Goal: Find specific page/section

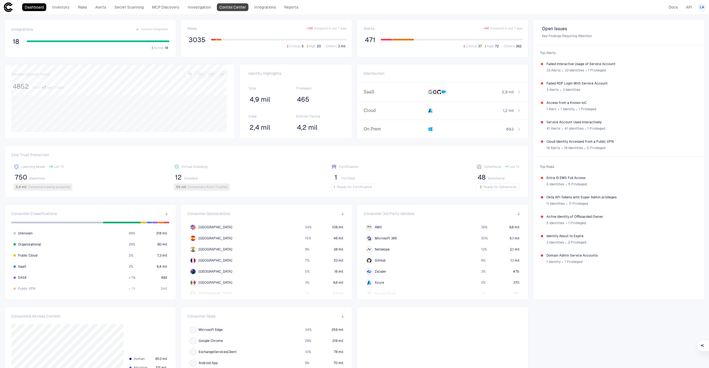
click at [235, 10] on link "Control Center" at bounding box center [233, 7] width 32 height 8
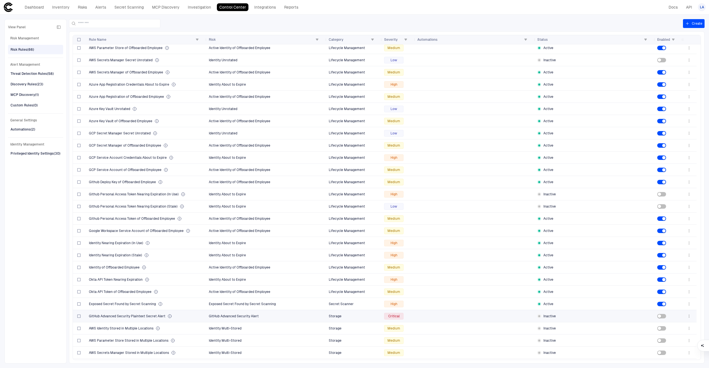
scroll to position [211, 0]
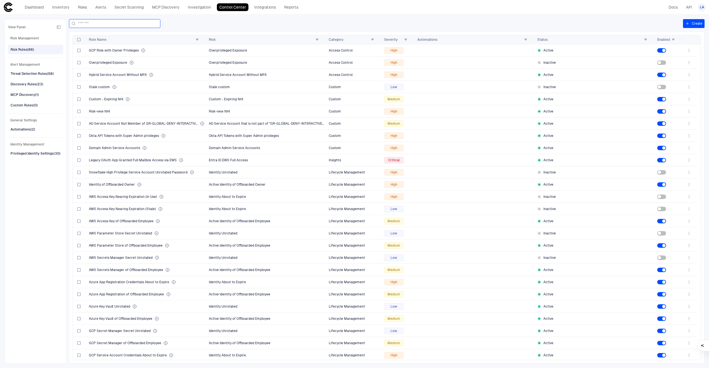
click at [134, 27] on input at bounding box center [118, 23] width 80 height 8
paste input "**********"
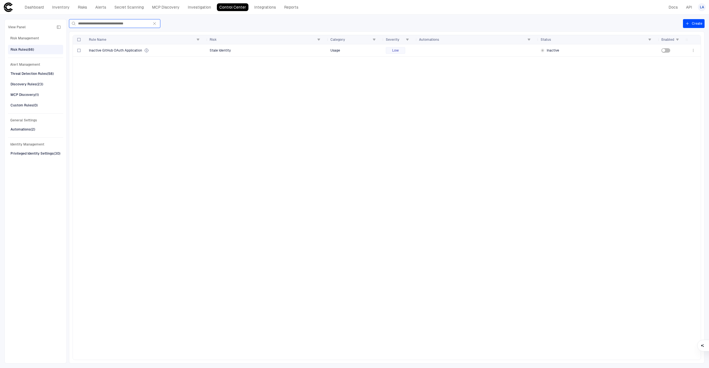
type input "**********"
click at [155, 24] on icon "button" at bounding box center [154, 23] width 4 height 4
click at [149, 24] on input "**********" at bounding box center [113, 23] width 71 height 8
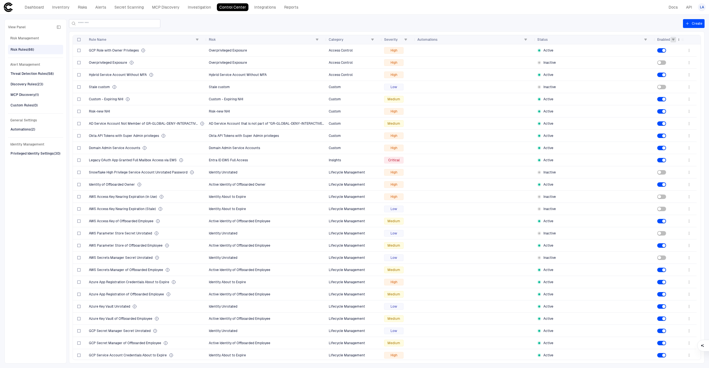
click at [674, 40] on span at bounding box center [672, 39] width 3 height 3
click at [662, 62] on div "(Select All)" at bounding box center [674, 61] width 43 height 4
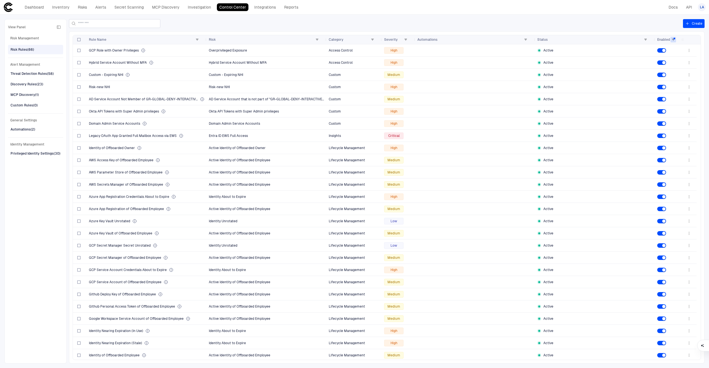
click at [643, 17] on div "View Panel Risk Management Risk Rules (66) Alert Management Threat Detection Ru…" at bounding box center [354, 191] width 709 height 353
click at [197, 40] on span at bounding box center [196, 39] width 3 height 3
click at [209, 51] on input "Search filter values" at bounding box center [222, 50] width 49 height 9
type input "***"
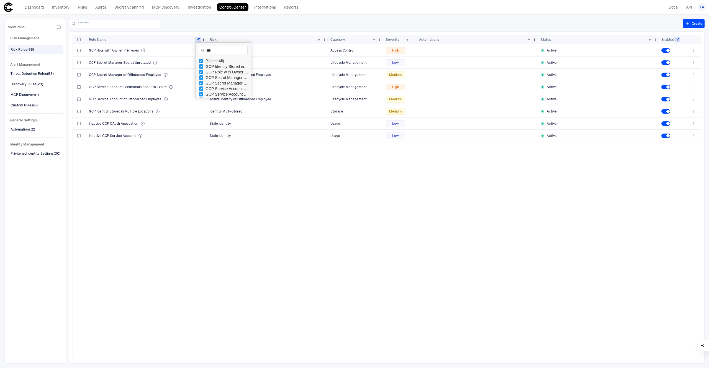
click at [212, 50] on input "***" at bounding box center [223, 50] width 49 height 9
type input "*"
type input "***"
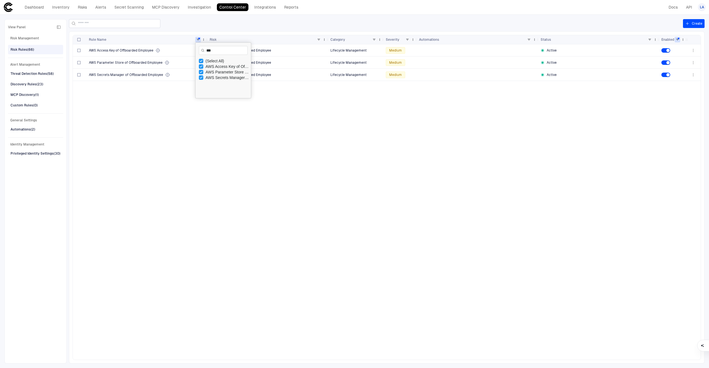
click at [200, 38] on div "Rule Name" at bounding box center [147, 39] width 116 height 9
click at [197, 37] on div "Rule Name" at bounding box center [147, 39] width 116 height 9
click at [199, 40] on span at bounding box center [197, 39] width 3 height 3
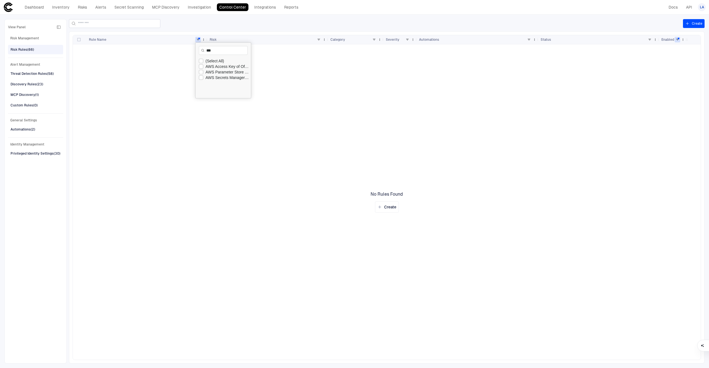
click at [143, 160] on div at bounding box center [380, 201] width 614 height 315
click at [198, 39] on span at bounding box center [197, 39] width 3 height 3
click at [678, 40] on span at bounding box center [677, 39] width 3 height 3
click at [196, 41] on div "Rule Name" at bounding box center [147, 39] width 116 height 9
click at [201, 41] on div "Rule Name" at bounding box center [147, 39] width 116 height 9
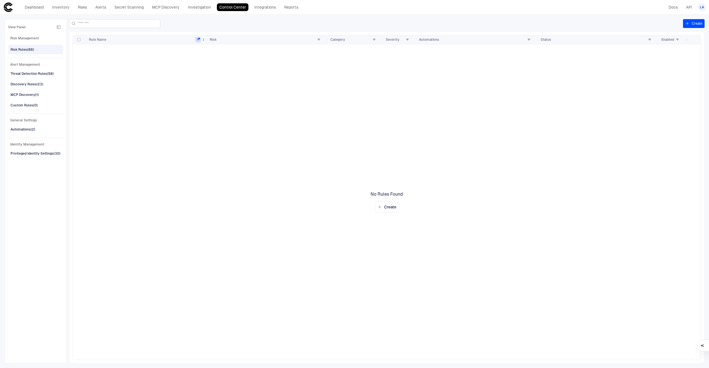
click at [198, 42] on div "Rule Name" at bounding box center [147, 39] width 116 height 9
click at [198, 41] on span at bounding box center [197, 39] width 3 height 3
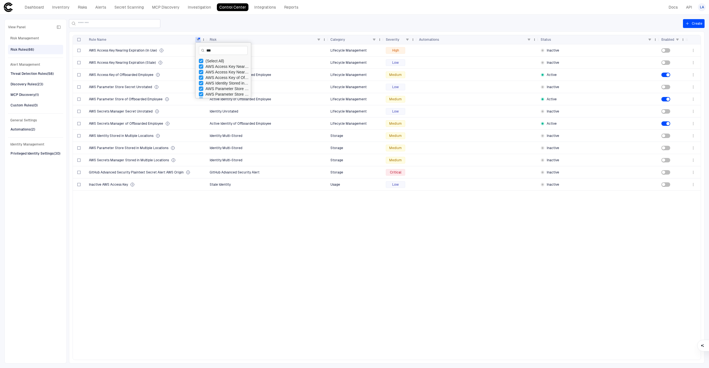
click at [256, 26] on div at bounding box center [376, 23] width 614 height 9
click at [197, 41] on span at bounding box center [197, 39] width 3 height 3
click at [233, 277] on div "AWS Access Key Nearing Expiration (In Use) Identity About to Expire Lifecycle M…" at bounding box center [380, 201] width 614 height 315
click at [199, 42] on div "Rule Name" at bounding box center [147, 39] width 116 height 9
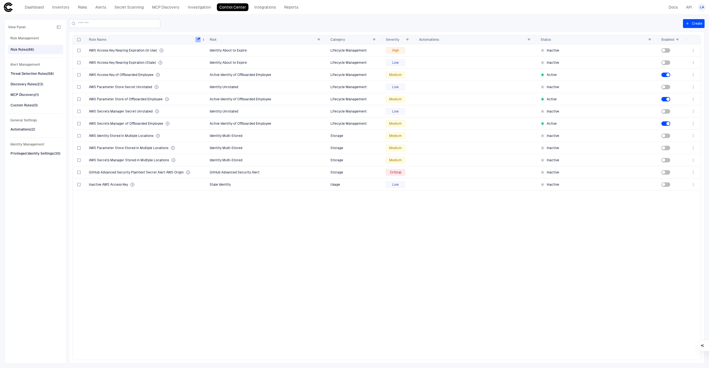
click at [198, 38] on span at bounding box center [197, 39] width 3 height 3
type input "*"
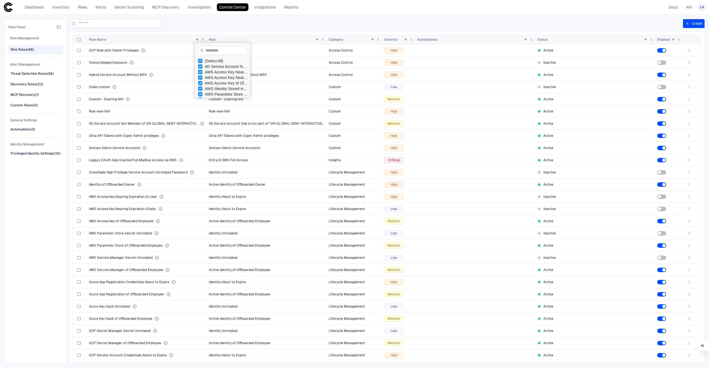
click at [282, 24] on div at bounding box center [376, 23] width 614 height 9
click at [267, 5] on link "Integrations" at bounding box center [265, 7] width 27 height 8
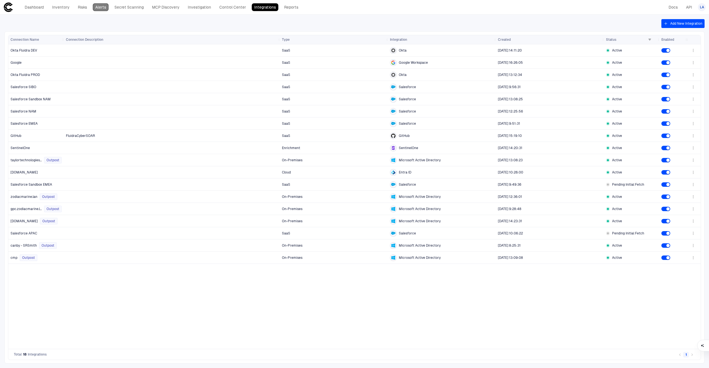
click at [100, 5] on link "Alerts" at bounding box center [101, 7] width 16 height 8
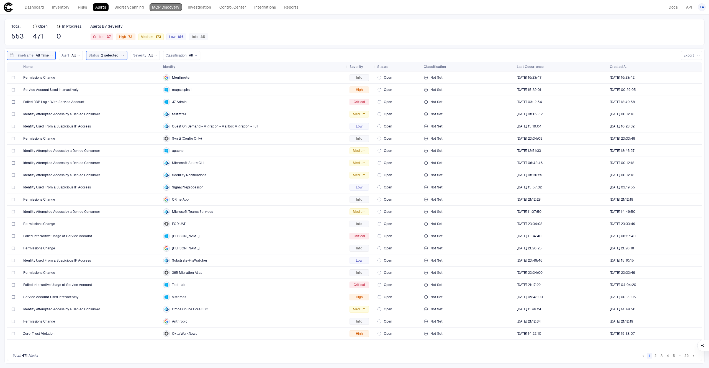
click at [161, 6] on link "MCP Discovery" at bounding box center [166, 7] width 32 height 8
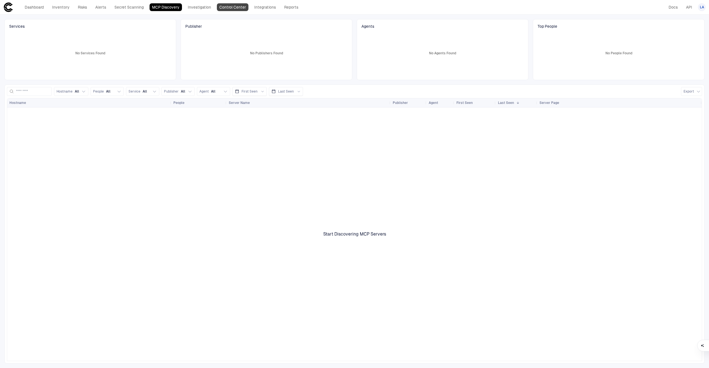
click at [231, 9] on link "Control Center" at bounding box center [233, 7] width 32 height 8
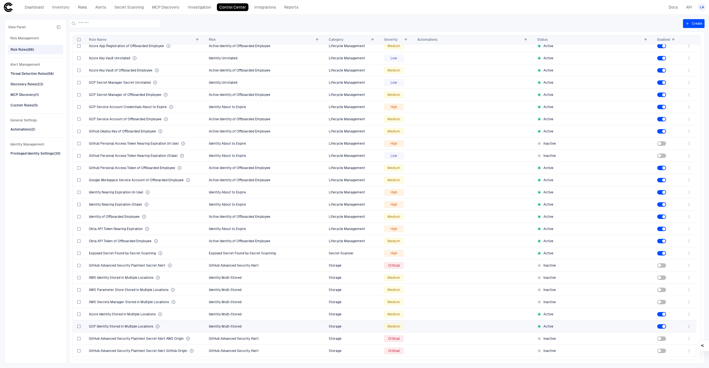
scroll to position [333, 0]
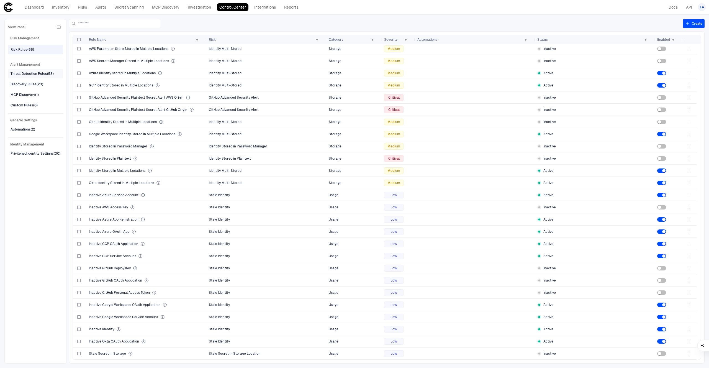
click at [28, 74] on div "Threat Detection Rules (58)" at bounding box center [32, 73] width 43 height 5
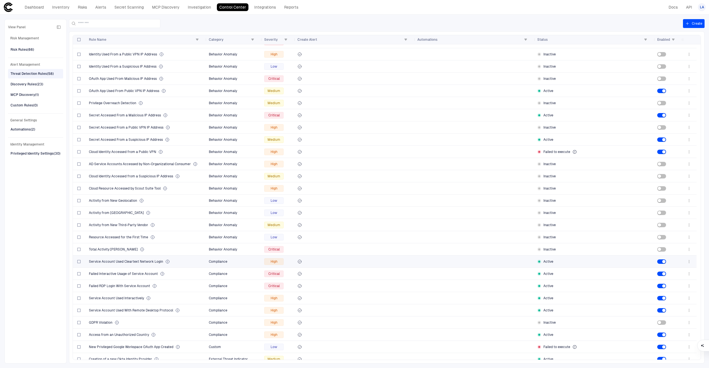
scroll to position [375, 0]
